Goal: Information Seeking & Learning: Learn about a topic

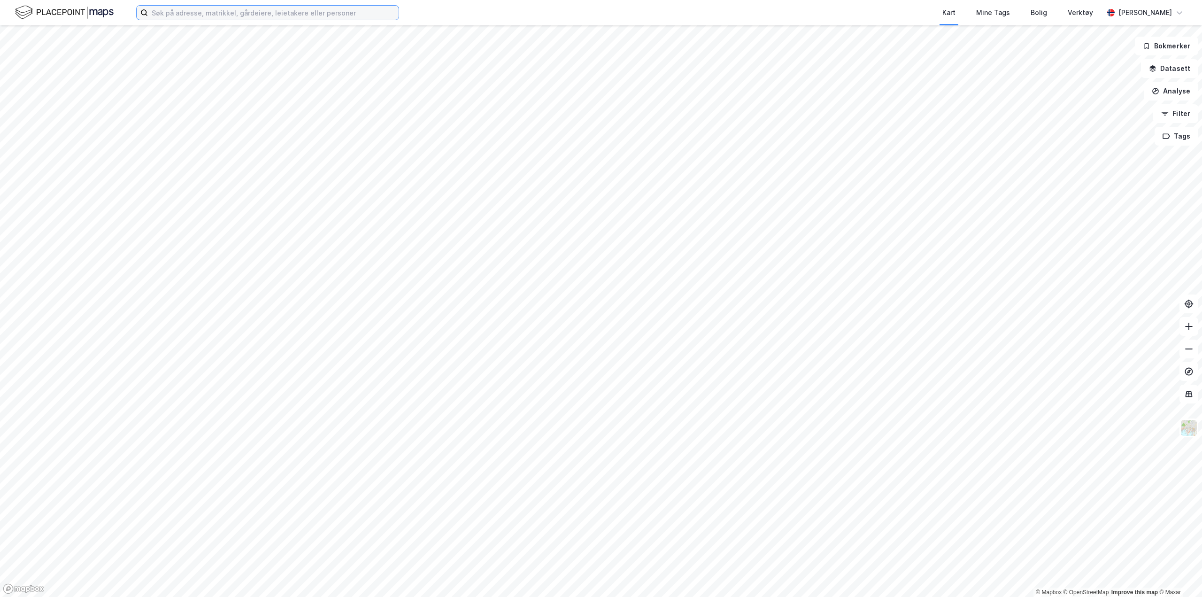
click at [185, 14] on input at bounding box center [273, 13] width 251 height 14
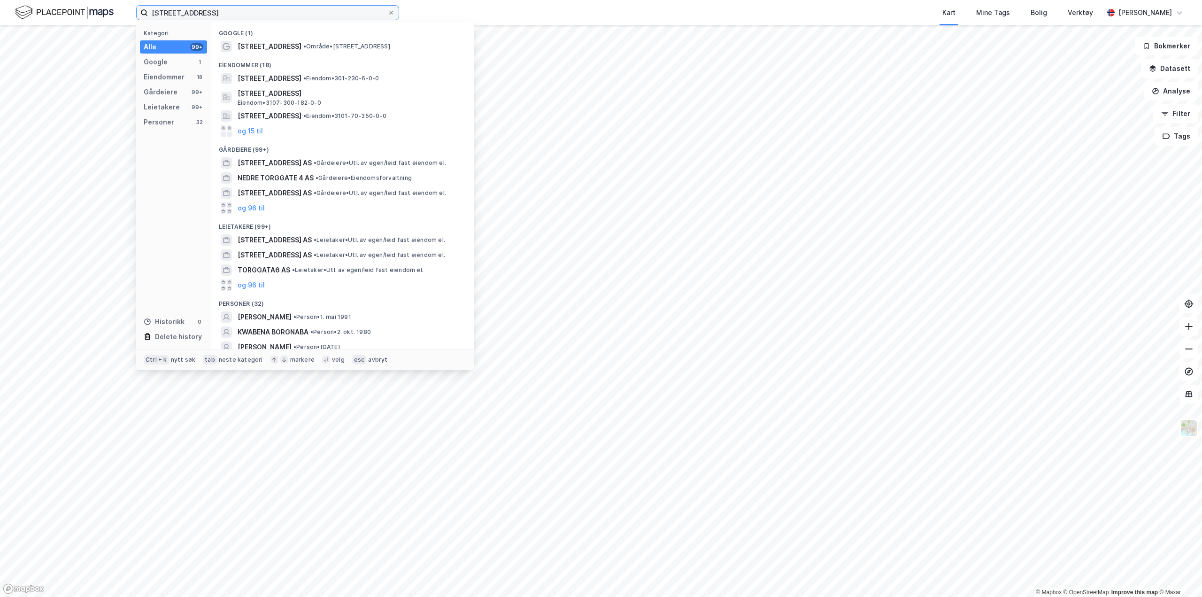
type input "[STREET_ADDRESS]"
click at [268, 14] on input "[STREET_ADDRESS]" at bounding box center [267, 13] width 239 height 14
click at [299, 75] on span "[STREET_ADDRESS]" at bounding box center [270, 78] width 64 height 11
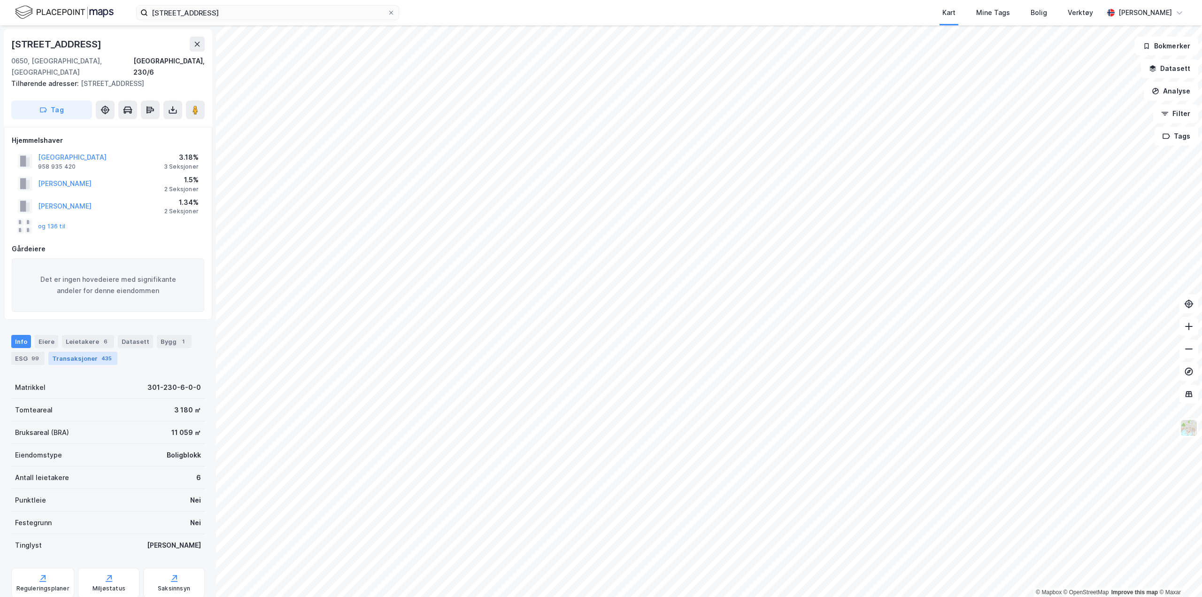
click at [92, 352] on div "Transaksjoner 435" at bounding box center [82, 358] width 69 height 13
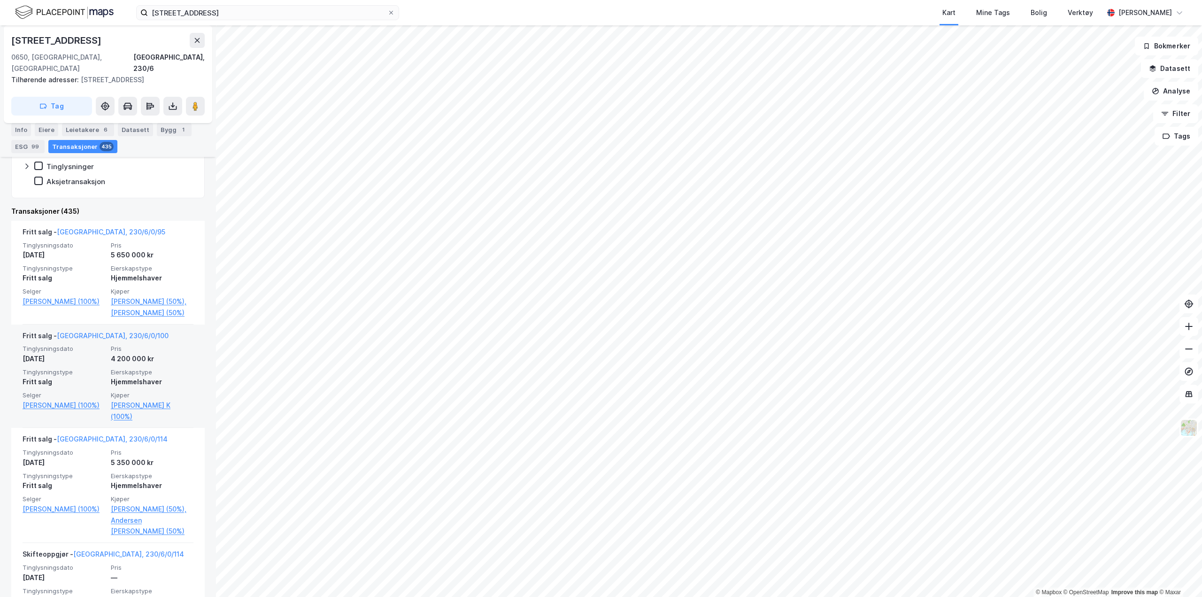
scroll to position [329, 0]
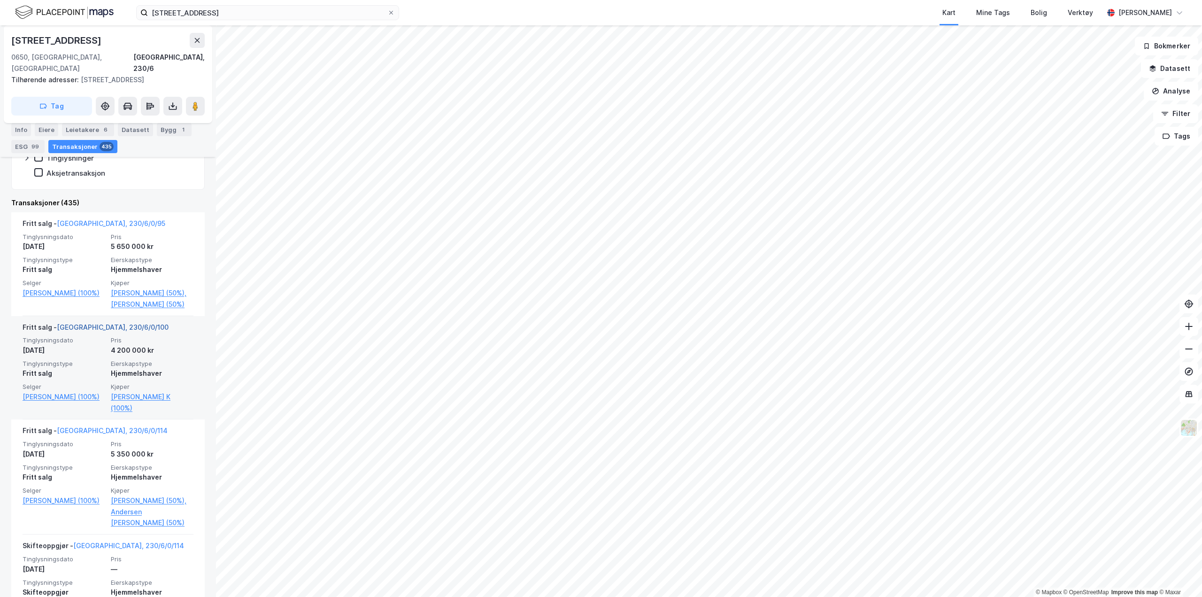
click at [95, 331] on link "[GEOGRAPHIC_DATA], 230/6/0/100" at bounding box center [113, 327] width 112 height 8
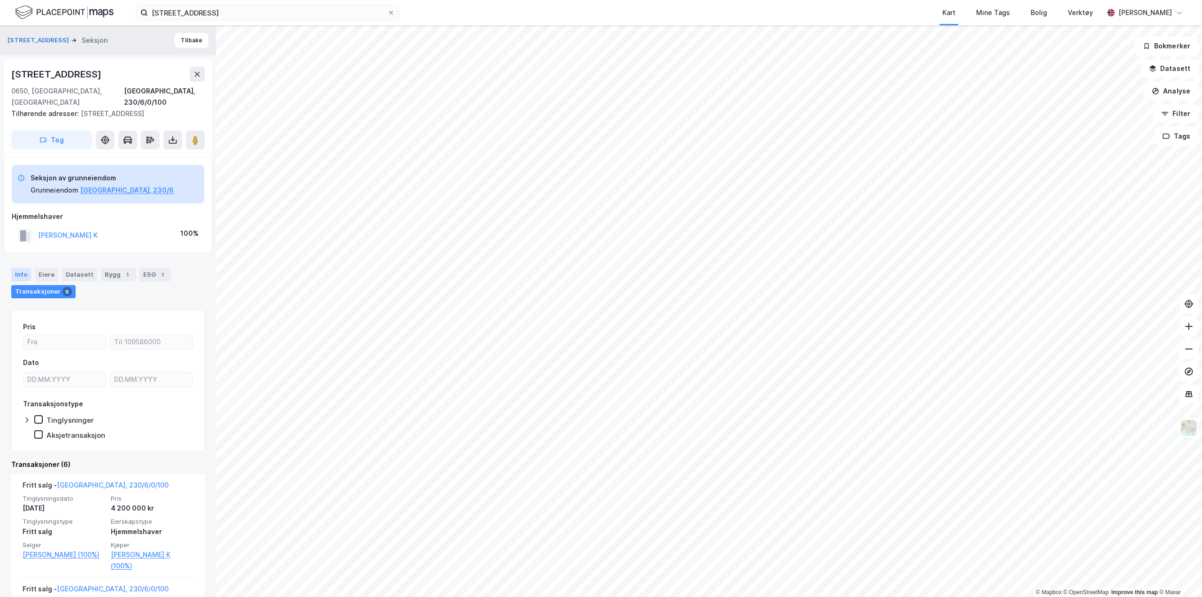
click at [21, 268] on div "Info" at bounding box center [21, 274] width 20 height 13
